Goal: Find contact information: Find contact information

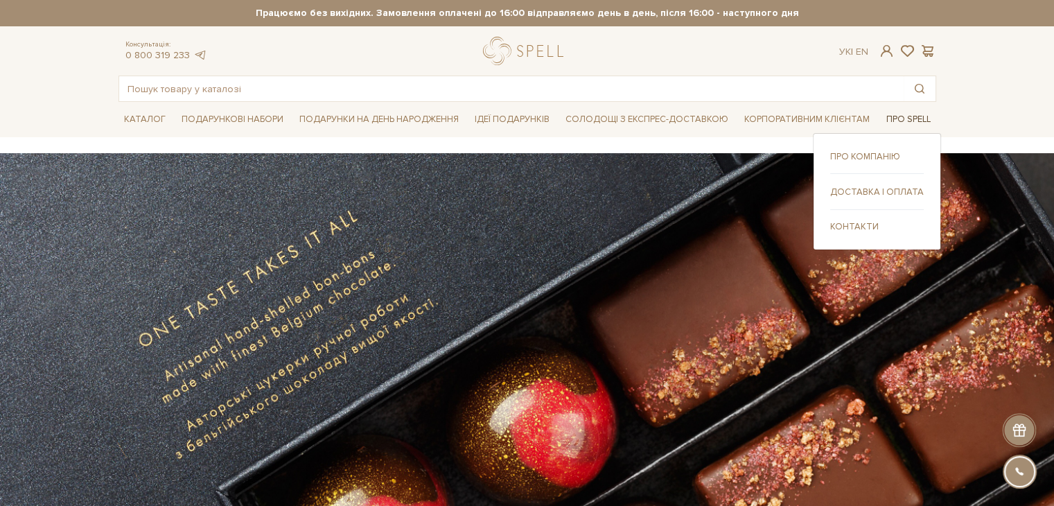
click at [906, 123] on link "Про Spell" at bounding box center [907, 119] width 55 height 21
click at [853, 234] on div "Про компанію Доставка і оплата" at bounding box center [876, 191] width 128 height 117
click at [857, 229] on link "Контакти" at bounding box center [877, 226] width 94 height 12
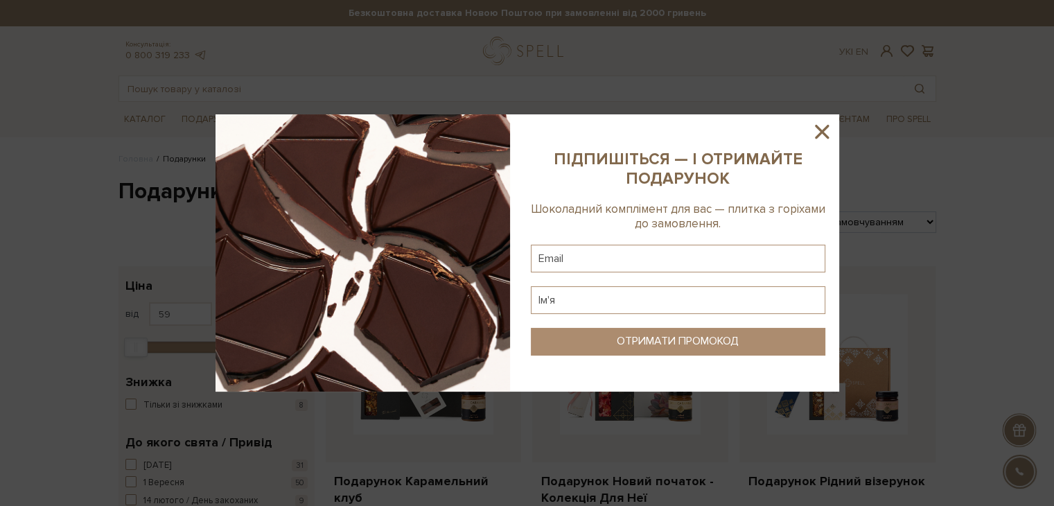
click at [824, 139] on icon at bounding box center [822, 132] width 24 height 24
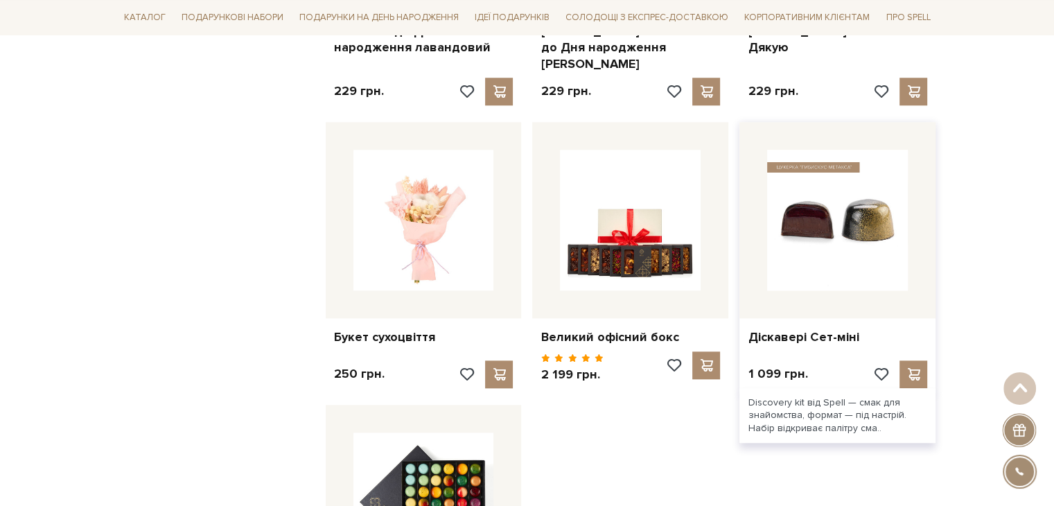
scroll to position [1524, 0]
